Goal: Information Seeking & Learning: Learn about a topic

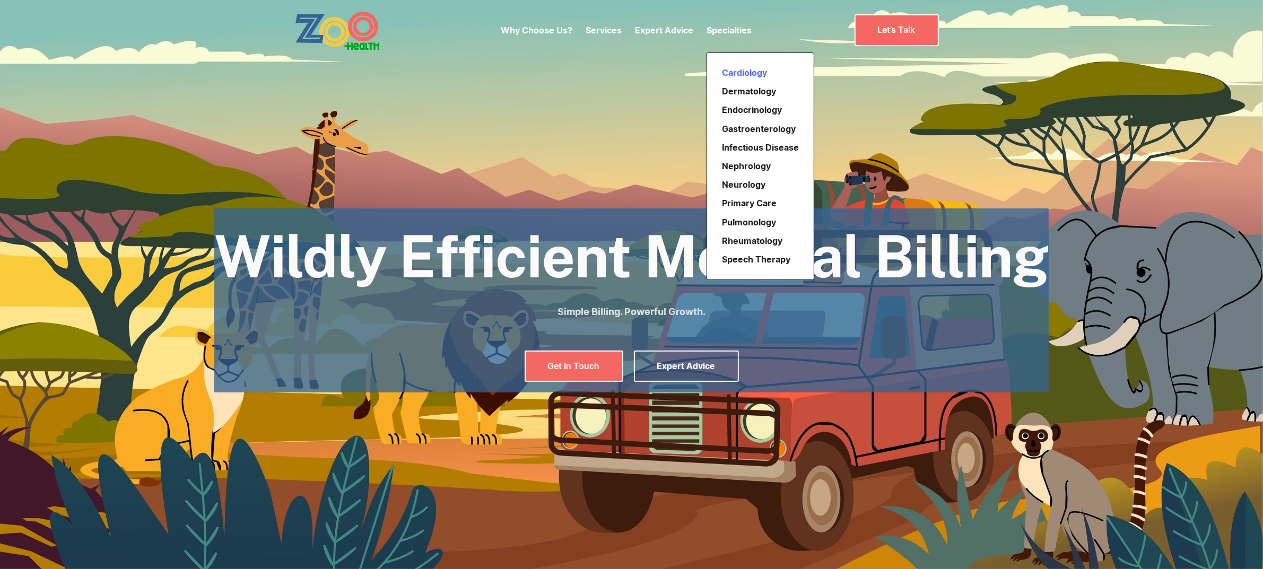
click at [744, 74] on link "Cardiology" at bounding box center [760, 73] width 85 height 19
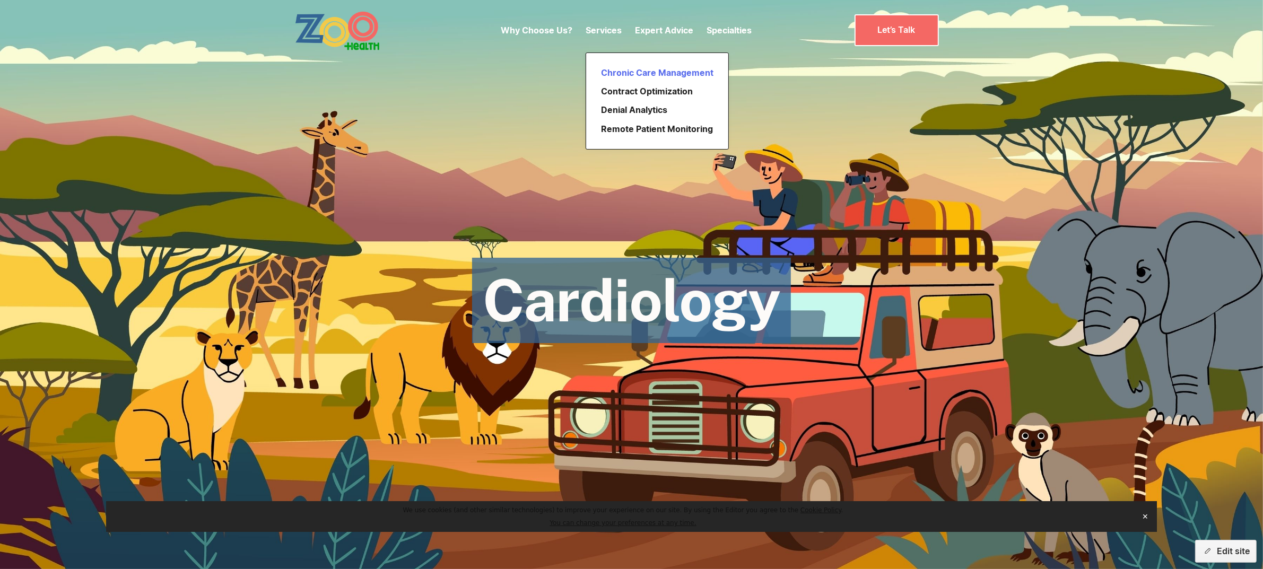
click at [620, 67] on link "Chronic Care Management" at bounding box center [657, 73] width 121 height 19
